Goal: Task Accomplishment & Management: Manage account settings

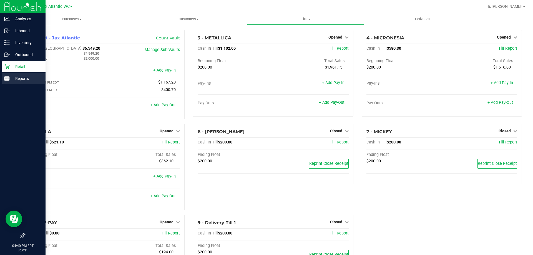
click at [7, 76] on icon at bounding box center [7, 79] width 6 height 6
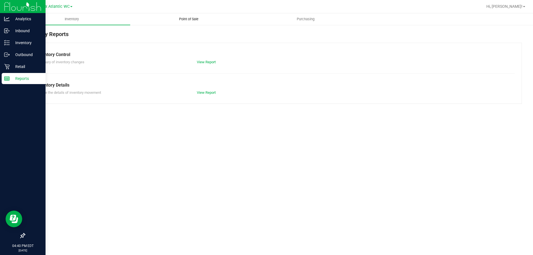
click at [193, 20] on span "Point of Sale" at bounding box center [189, 19] width 34 height 5
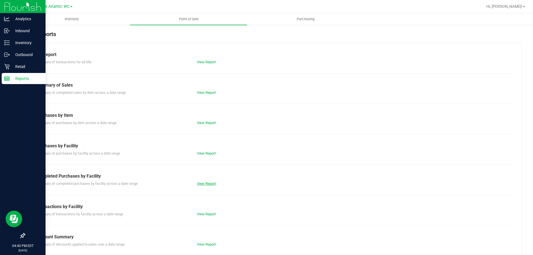
click at [206, 185] on link "View Report" at bounding box center [206, 184] width 19 height 4
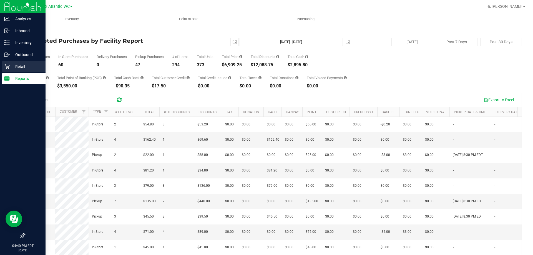
click at [14, 66] on p "Retail" at bounding box center [26, 66] width 33 height 7
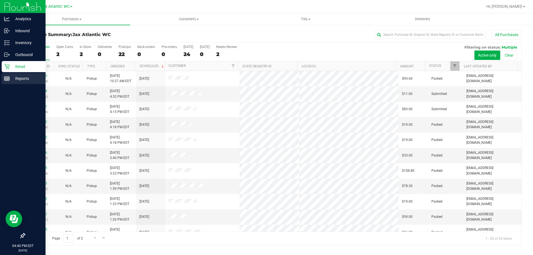
click at [4, 81] on div "Reports" at bounding box center [24, 78] width 44 height 11
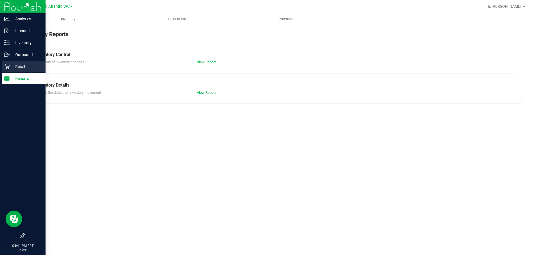
click at [10, 66] on p "Retail" at bounding box center [26, 66] width 33 height 7
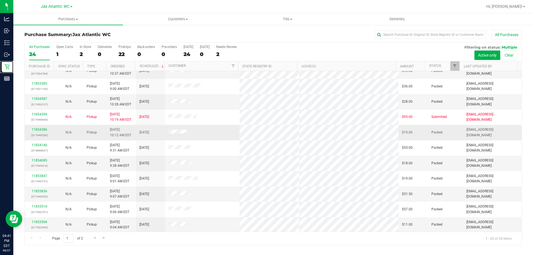
scroll to position [147, 0]
click at [95, 238] on span "Go to the next page" at bounding box center [95, 238] width 4 height 4
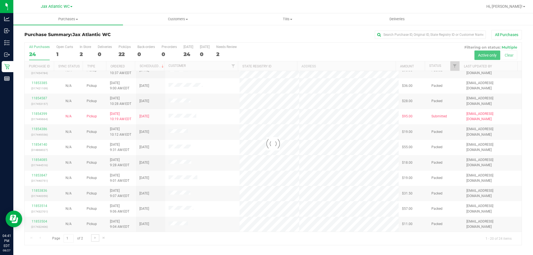
scroll to position [0, 0]
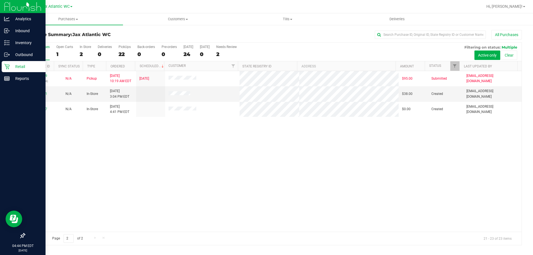
click at [7, 66] on icon at bounding box center [7, 67] width 6 height 6
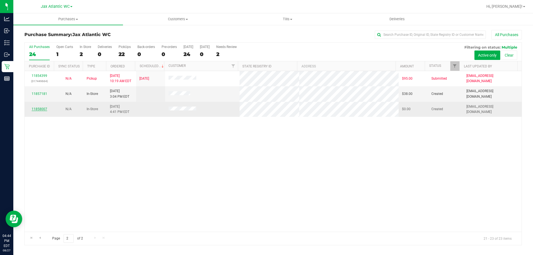
click at [40, 109] on link "11858007" at bounding box center [40, 109] width 16 height 4
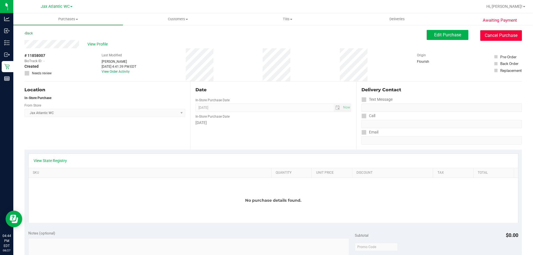
click at [498, 31] on button "Cancel Purchase" at bounding box center [501, 35] width 42 height 11
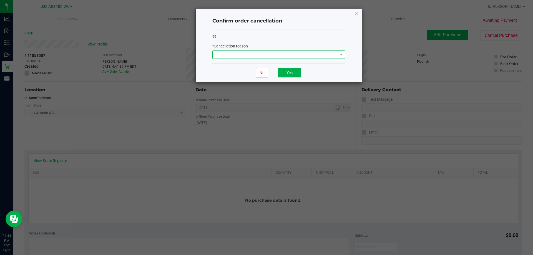
click at [244, 56] on span at bounding box center [275, 55] width 125 height 8
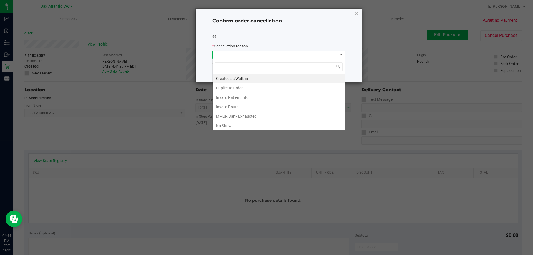
scroll to position [8, 133]
click at [235, 86] on li "Duplicate Order" at bounding box center [279, 87] width 132 height 9
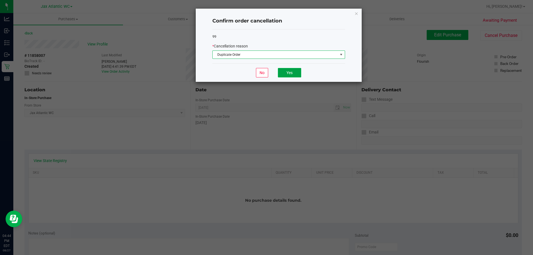
click at [289, 75] on button "Yes" at bounding box center [289, 72] width 23 height 9
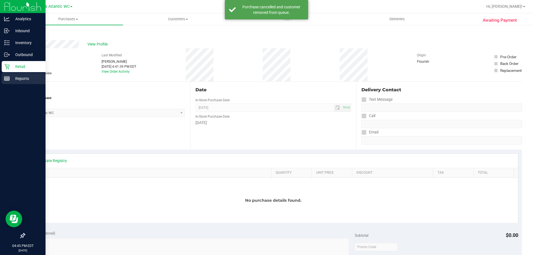
click at [9, 78] on icon at bounding box center [7, 79] width 6 height 6
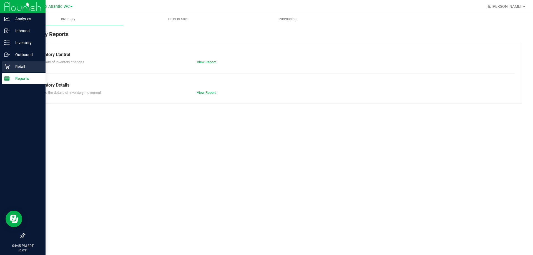
click at [19, 64] on p "Retail" at bounding box center [26, 66] width 33 height 7
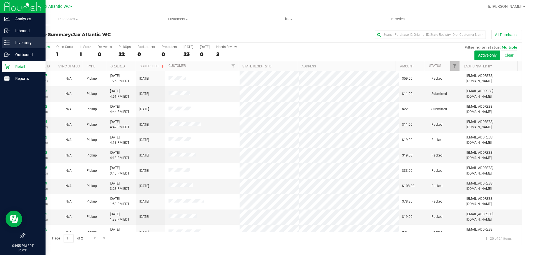
click at [13, 42] on p "Inventory" at bounding box center [26, 42] width 33 height 7
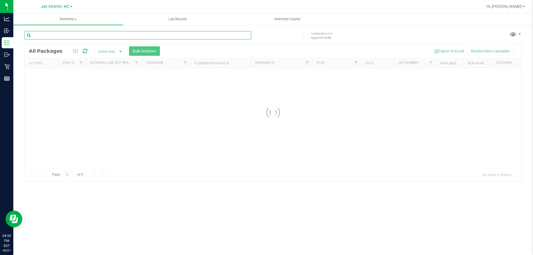
click at [66, 37] on input "text" at bounding box center [137, 35] width 227 height 8
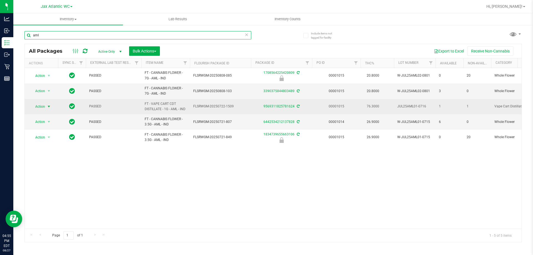
type input "aml"
click at [41, 107] on span "Action" at bounding box center [37, 107] width 15 height 8
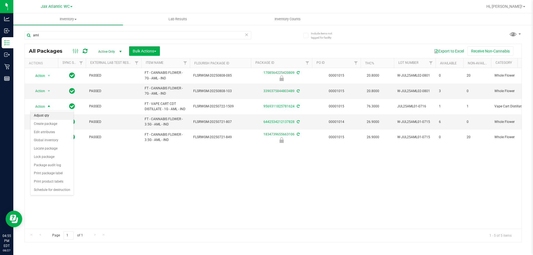
click at [48, 115] on li "Adjust qty" at bounding box center [52, 116] width 43 height 8
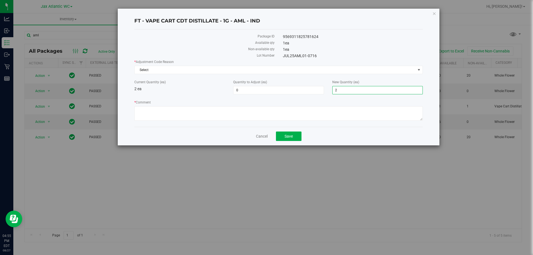
click at [337, 92] on span "2 2" at bounding box center [377, 90] width 90 height 8
type input "3"
type input "1"
type input "3"
click at [155, 109] on textarea "* Comment" at bounding box center [278, 113] width 288 height 14
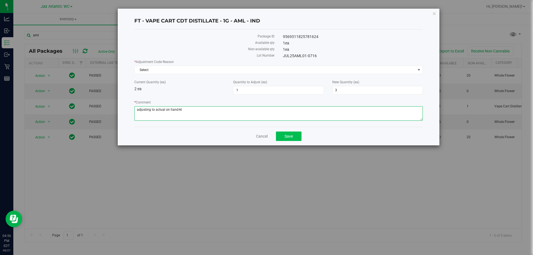
type textarea "adjusting to actual on hand-kl"
click at [288, 136] on span "Save" at bounding box center [288, 136] width 8 height 4
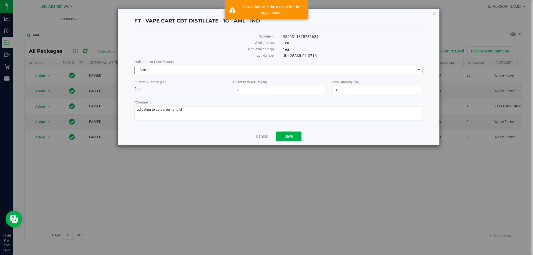
click at [155, 67] on span "Select" at bounding box center [275, 70] width 281 height 8
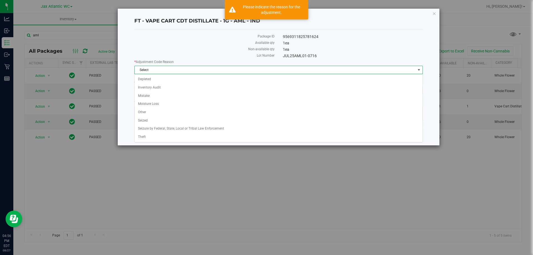
click at [154, 68] on span "Select" at bounding box center [275, 70] width 281 height 8
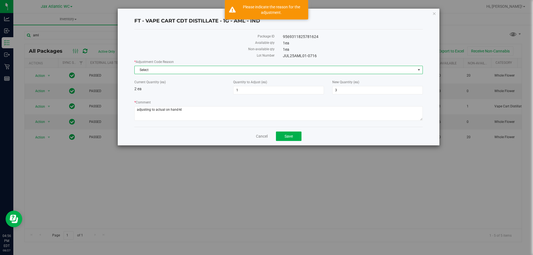
click at [153, 70] on span "Select" at bounding box center [275, 70] width 281 height 8
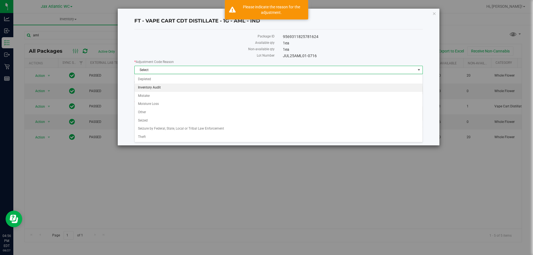
click at [144, 86] on li "Inventory Audit" at bounding box center [279, 88] width 288 height 8
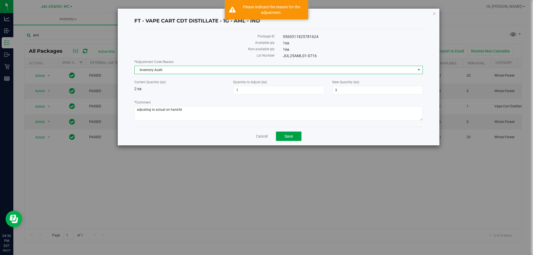
click at [287, 135] on span "Save" at bounding box center [288, 136] width 8 height 4
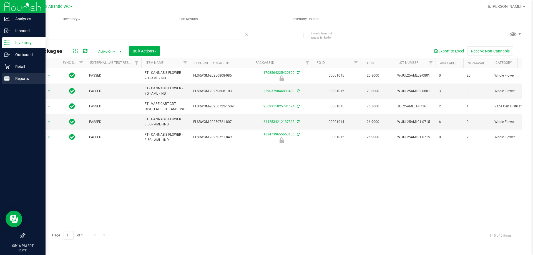
click at [16, 75] on p "Reports" at bounding box center [26, 78] width 33 height 7
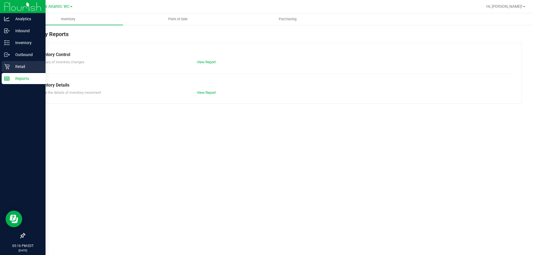
click at [19, 67] on p "Retail" at bounding box center [26, 66] width 33 height 7
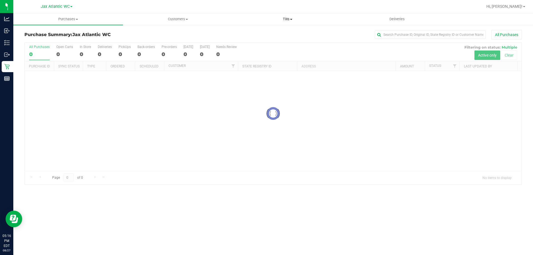
click at [285, 19] on span "Tills" at bounding box center [287, 19] width 109 height 5
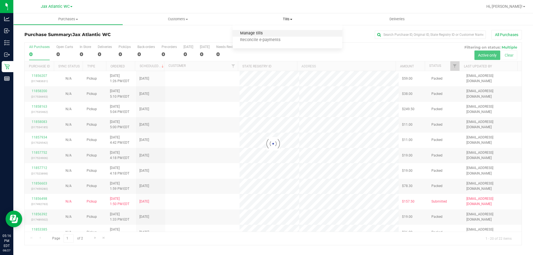
click at [255, 31] on span "Manage tills" at bounding box center [251, 33] width 37 height 5
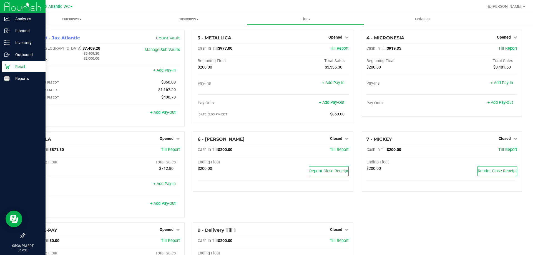
click at [9, 66] on icon at bounding box center [6, 66] width 5 height 5
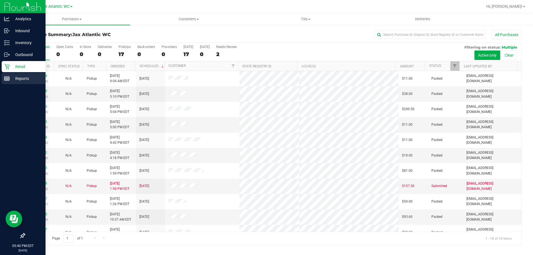
click at [5, 79] on icon at bounding box center [7, 79] width 6 height 6
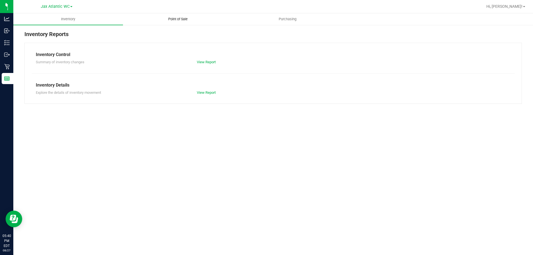
click at [167, 19] on span "Point of Sale" at bounding box center [178, 19] width 34 height 5
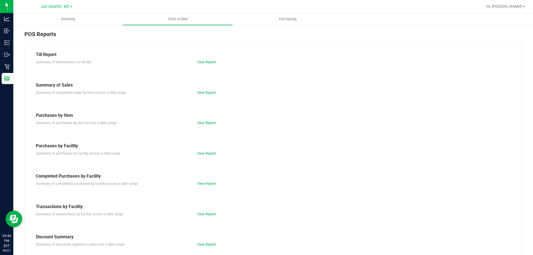
click at [208, 187] on div "Till Report Summary of transactions for all tills View Report Summary of Sales …" at bounding box center [272, 164] width 497 height 243
click at [207, 185] on link "View Report" at bounding box center [206, 184] width 19 height 4
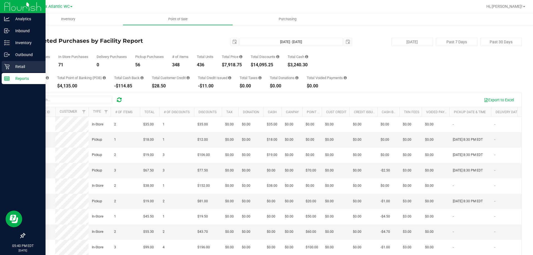
click at [8, 67] on icon at bounding box center [6, 66] width 5 height 5
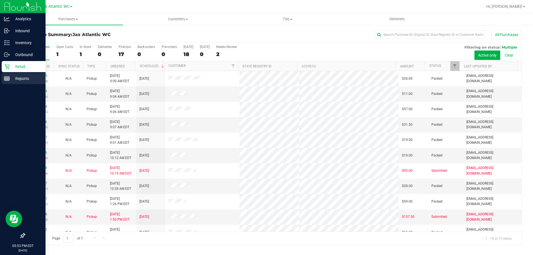
click at [6, 80] on rect at bounding box center [6, 79] width 5 height 4
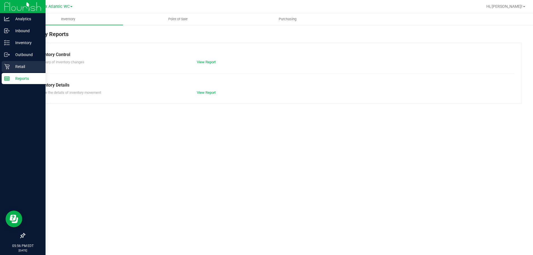
click at [21, 66] on p "Retail" at bounding box center [26, 66] width 33 height 7
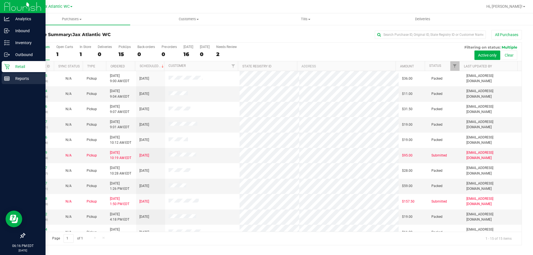
click at [16, 80] on p "Reports" at bounding box center [26, 78] width 33 height 7
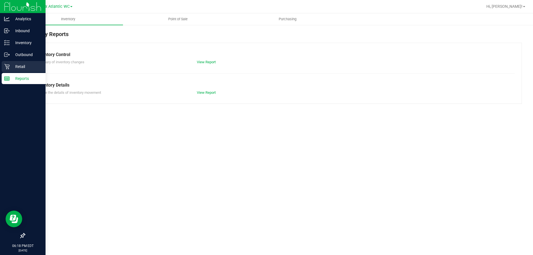
click at [7, 65] on icon at bounding box center [7, 67] width 6 height 6
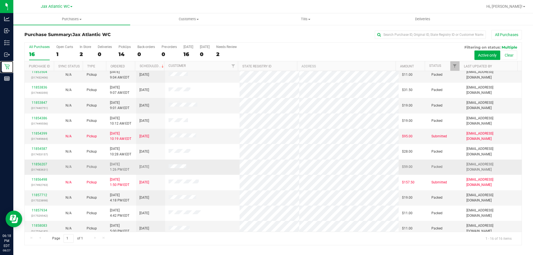
scroll to position [85, 0]
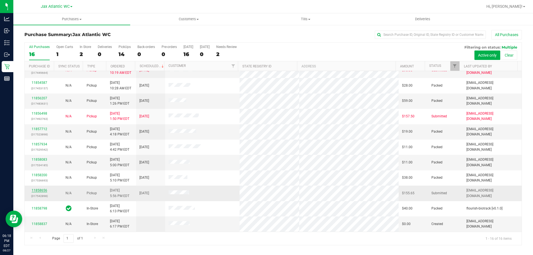
click at [44, 190] on link "11858656" at bounding box center [40, 190] width 16 height 4
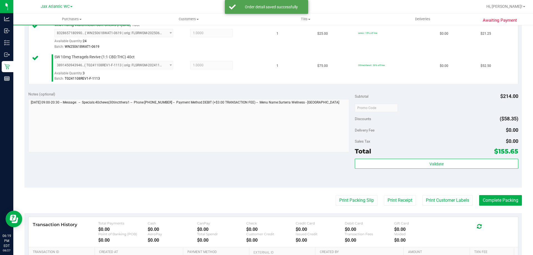
scroll to position [327, 0]
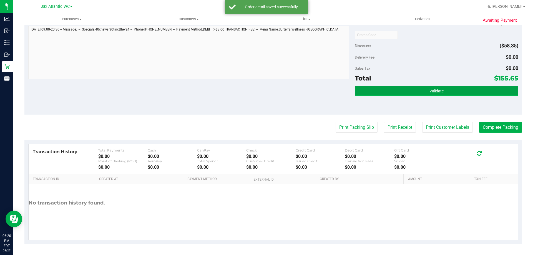
click at [398, 86] on button "Validate" at bounding box center [436, 91] width 163 height 10
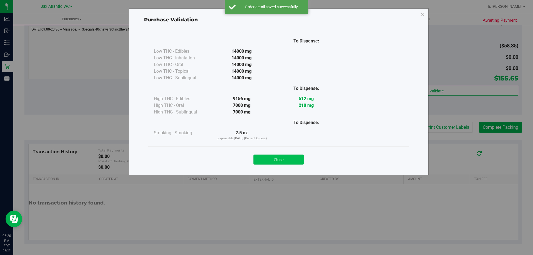
click at [292, 163] on button "Close" at bounding box center [278, 160] width 51 height 10
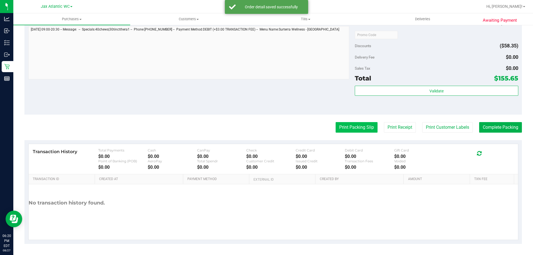
click at [351, 129] on button "Print Packing Slip" at bounding box center [357, 127] width 42 height 11
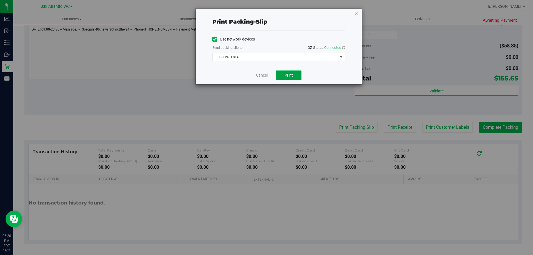
click at [286, 76] on span "Print" at bounding box center [288, 75] width 8 height 4
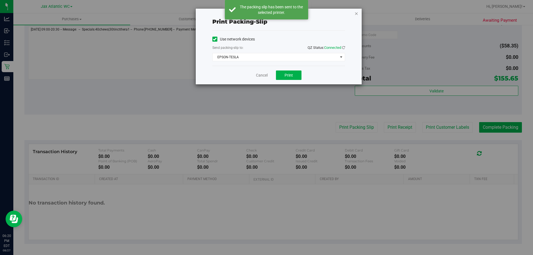
click at [356, 14] on icon "button" at bounding box center [356, 13] width 4 height 7
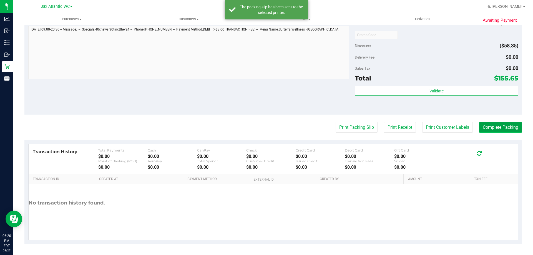
click at [483, 125] on button "Complete Packing" at bounding box center [500, 127] width 43 height 11
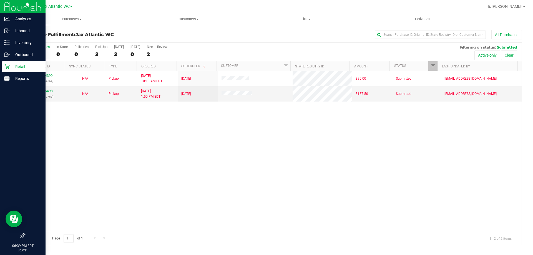
click at [13, 70] on p "Retail" at bounding box center [26, 66] width 33 height 7
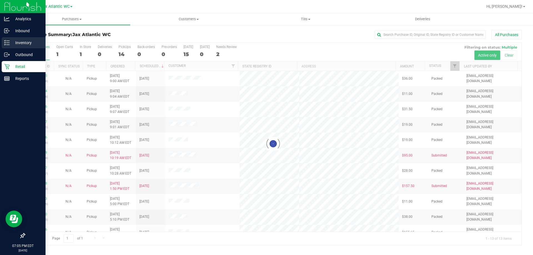
click at [13, 44] on p "Inventory" at bounding box center [26, 42] width 33 height 7
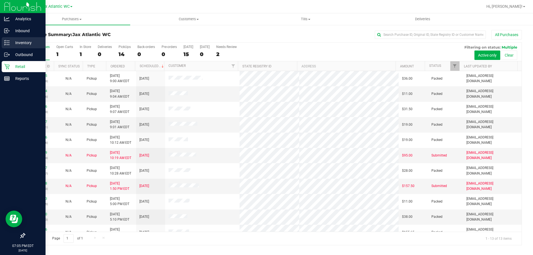
click at [19, 43] on p "Inventory" at bounding box center [26, 42] width 33 height 7
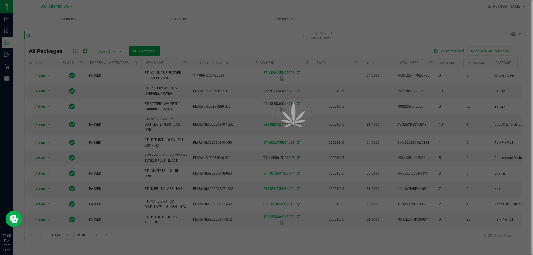
click at [61, 36] on input "text" at bounding box center [137, 35] width 227 height 8
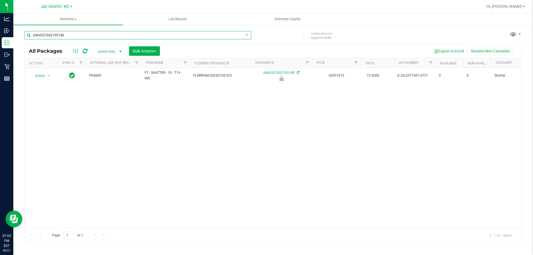
click at [64, 35] on input "6464327602195140" at bounding box center [137, 35] width 227 height 8
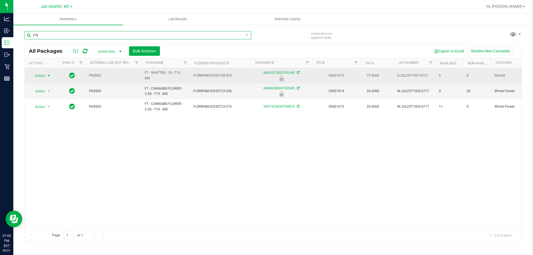
type input "t19"
click at [43, 77] on span "Action" at bounding box center [37, 76] width 15 height 8
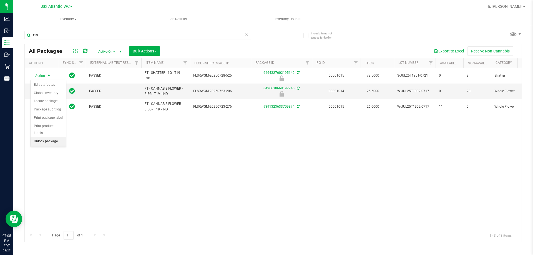
click at [46, 137] on li "Unlock package" at bounding box center [49, 141] width 36 height 8
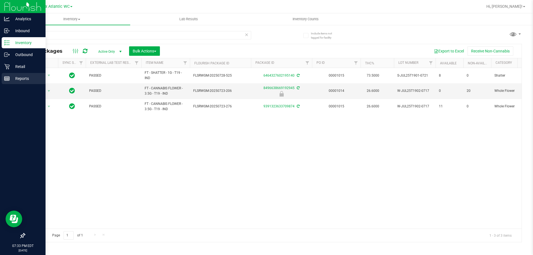
click at [10, 79] on p "Reports" at bounding box center [26, 78] width 33 height 7
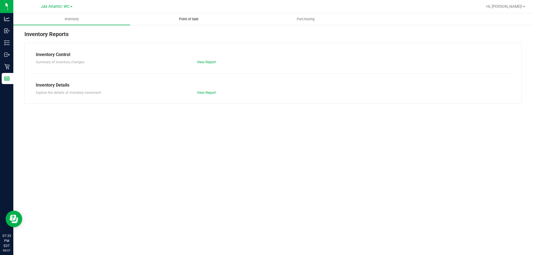
click at [190, 21] on span "Point of Sale" at bounding box center [189, 19] width 34 height 5
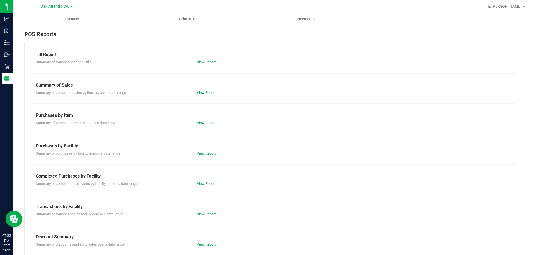
click at [203, 184] on link "View Report" at bounding box center [206, 184] width 19 height 4
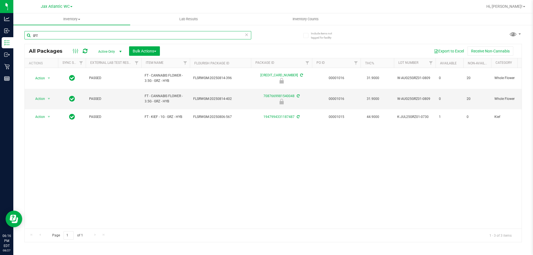
click at [39, 36] on input "grz" at bounding box center [137, 35] width 227 height 8
type input "g"
